Goal: Understand process/instructions: Learn how to perform a task or action

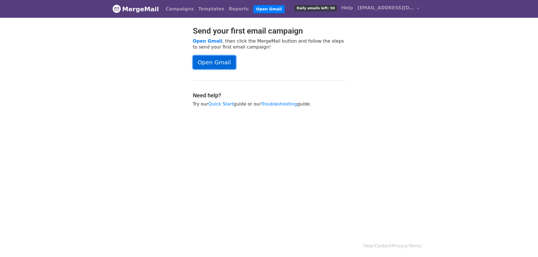
click at [221, 62] on link "Open Gmail" at bounding box center [214, 63] width 43 height 14
click at [223, 59] on link "Open Gmail" at bounding box center [214, 63] width 43 height 14
click at [227, 64] on link "Open Gmail" at bounding box center [214, 63] width 43 height 14
click at [225, 59] on link "Open Gmail" at bounding box center [214, 63] width 43 height 14
click at [217, 62] on link "Open Gmail" at bounding box center [214, 63] width 43 height 14
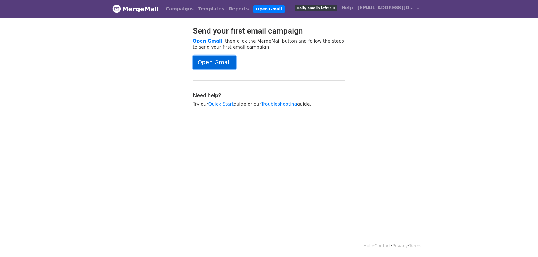
click at [199, 66] on link "Open Gmail" at bounding box center [214, 63] width 43 height 14
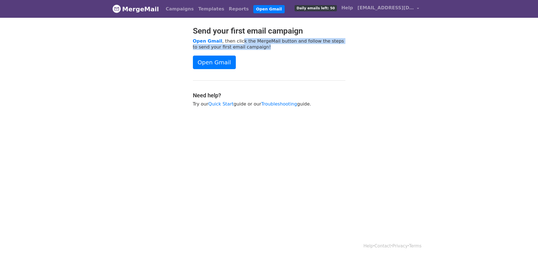
drag, startPoint x: 237, startPoint y: 38, endPoint x: 350, endPoint y: 46, distance: 113.3
click at [350, 46] on div "Send your first email campaign Open Gmail , then click the MergeMail button and…" at bounding box center [269, 69] width 322 height 86
click at [345, 50] on div "Send your first email campaign Open Gmail , then click the MergeMail button and…" at bounding box center [269, 69] width 161 height 86
click at [143, 10] on link "MergeMail" at bounding box center [135, 9] width 47 height 12
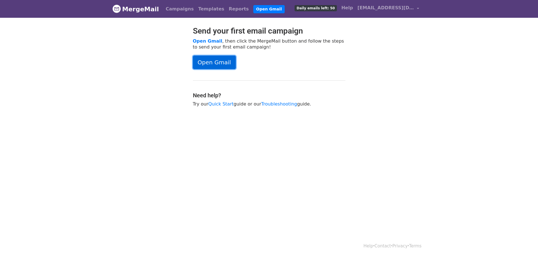
click at [215, 65] on link "Open Gmail" at bounding box center [214, 63] width 43 height 14
click at [202, 60] on link "Open Gmail" at bounding box center [214, 63] width 43 height 14
click at [212, 63] on link "Open Gmail" at bounding box center [214, 63] width 43 height 14
